Goal: Find specific page/section: Find specific page/section

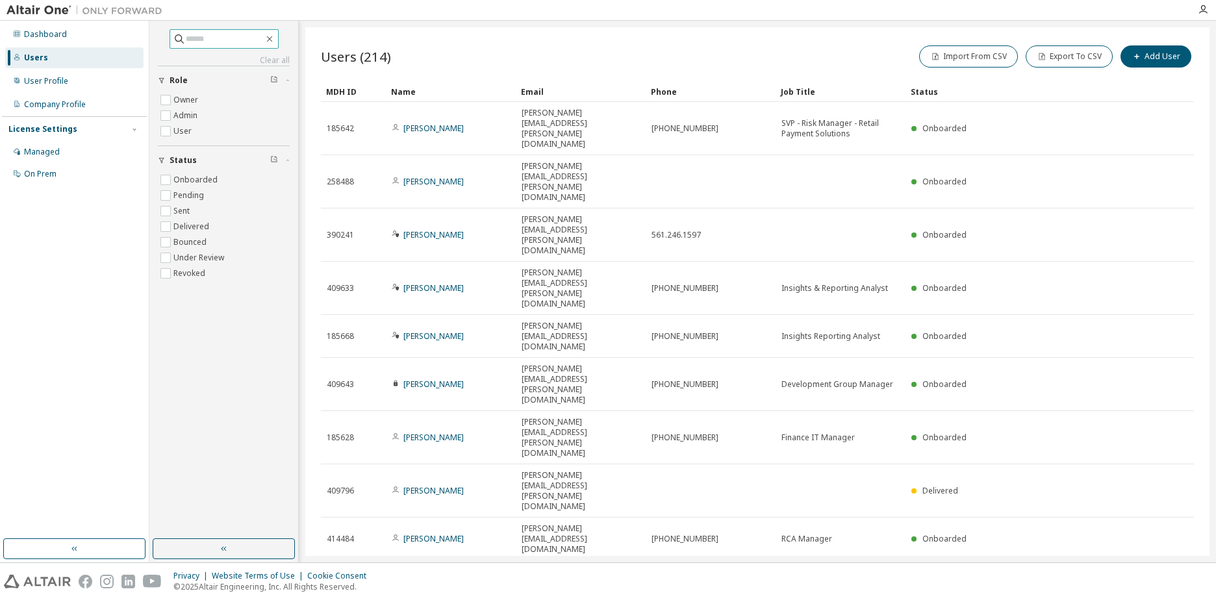
click at [214, 39] on input "text" at bounding box center [225, 38] width 78 height 13
type input "*****"
